Goal: Understand process/instructions: Learn about a topic

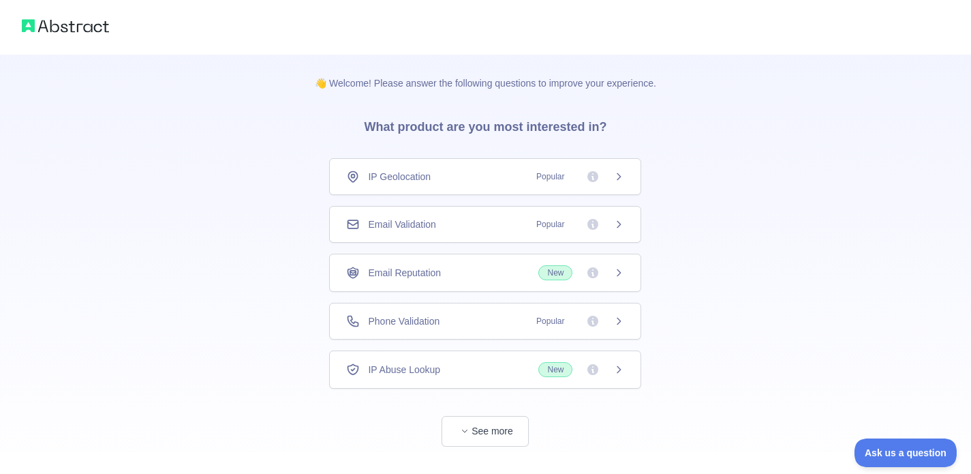
click at [414, 183] on div "IP Geolocation Popular" at bounding box center [485, 176] width 312 height 37
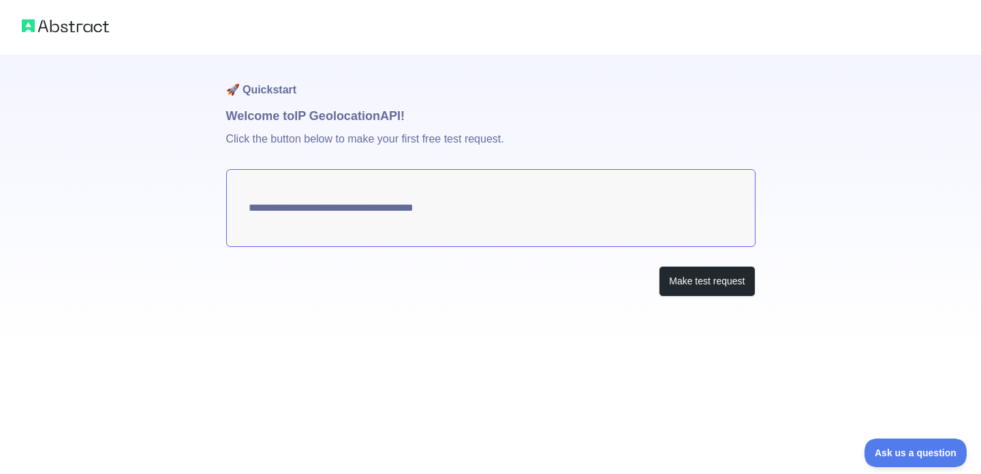
type textarea "**********"
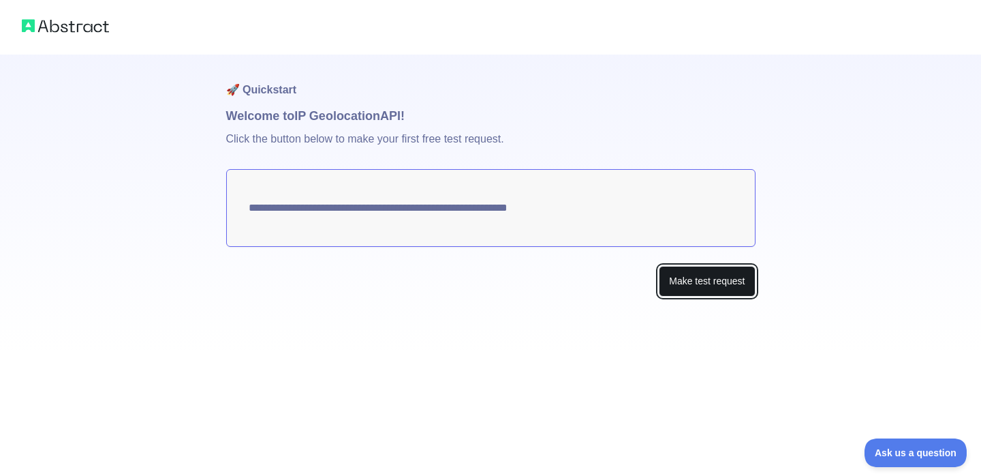
click at [720, 291] on button "Make test request" at bounding box center [707, 281] width 96 height 31
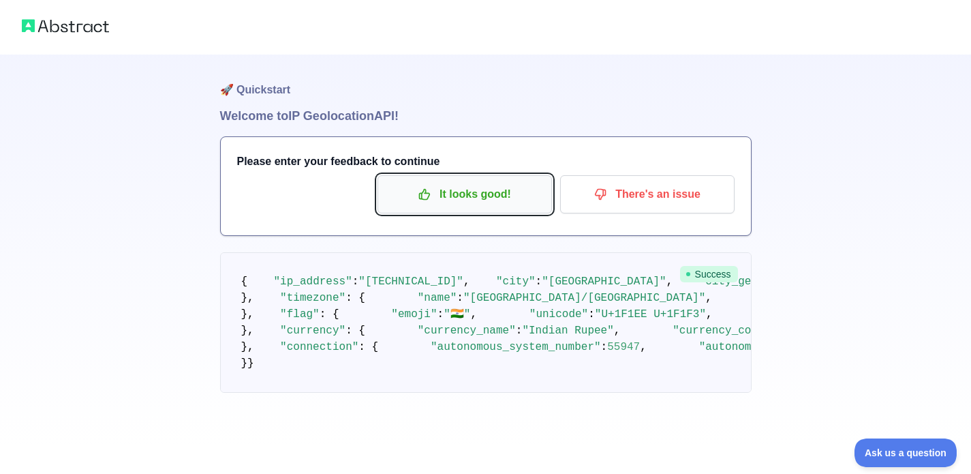
click at [453, 192] on p "It looks good!" at bounding box center [465, 194] width 154 height 23
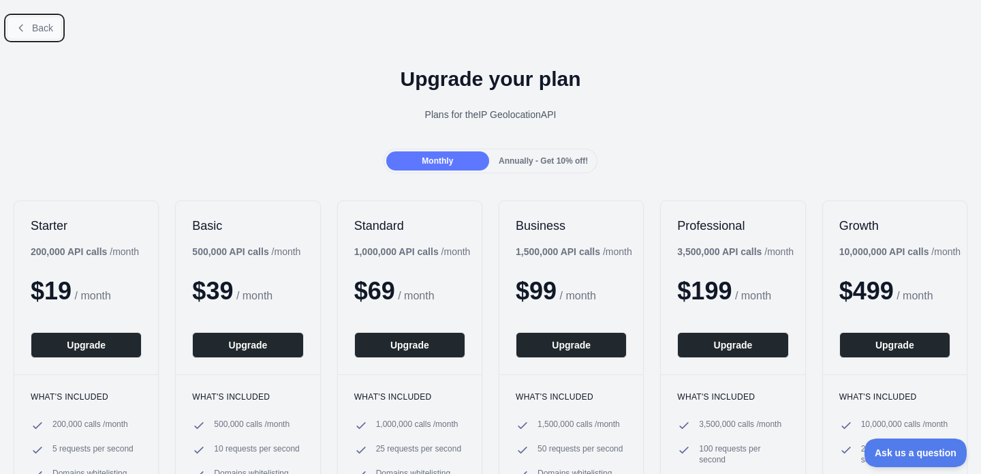
click at [27, 25] on button "Back" at bounding box center [34, 27] width 55 height 23
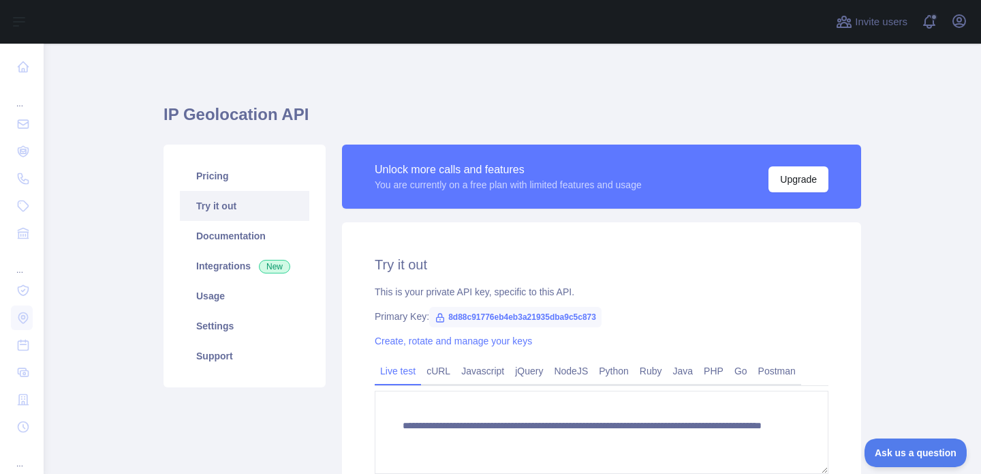
click at [502, 316] on span "8d88c91776eb4eb3a21935dba9c5c873" at bounding box center [515, 317] width 172 height 20
copy span "8d88c91776eb4eb3a21935dba9c5c873"
click at [237, 233] on link "Documentation" at bounding box center [244, 236] width 129 height 30
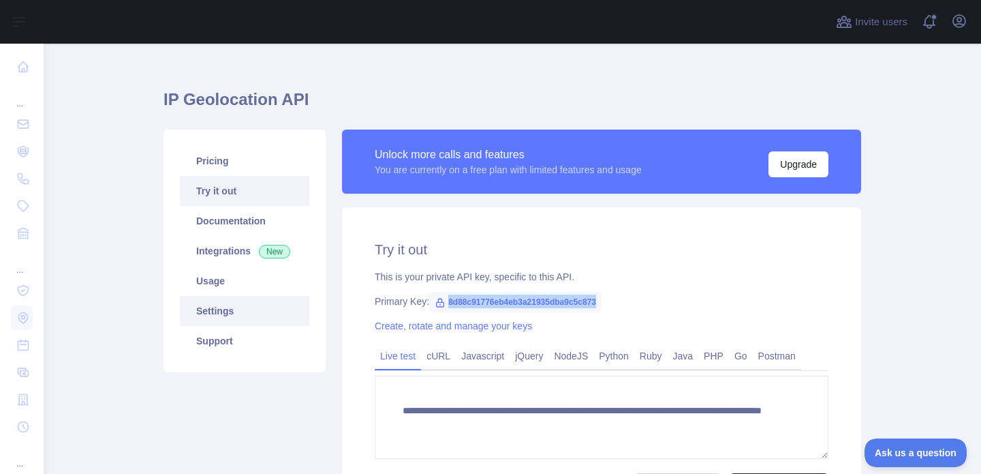
click at [224, 298] on link "Settings" at bounding box center [244, 311] width 129 height 30
